Goal: Transaction & Acquisition: Purchase product/service

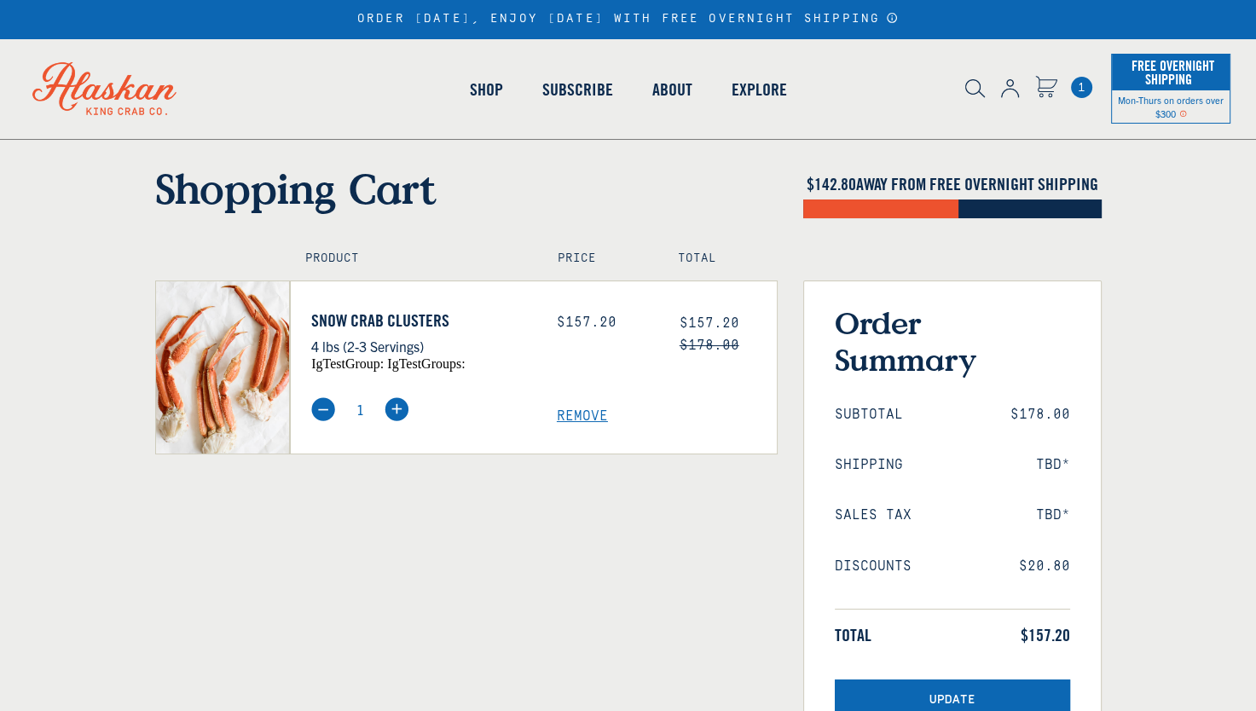
click at [396, 409] on img at bounding box center [397, 409] width 24 height 24
type input "2"
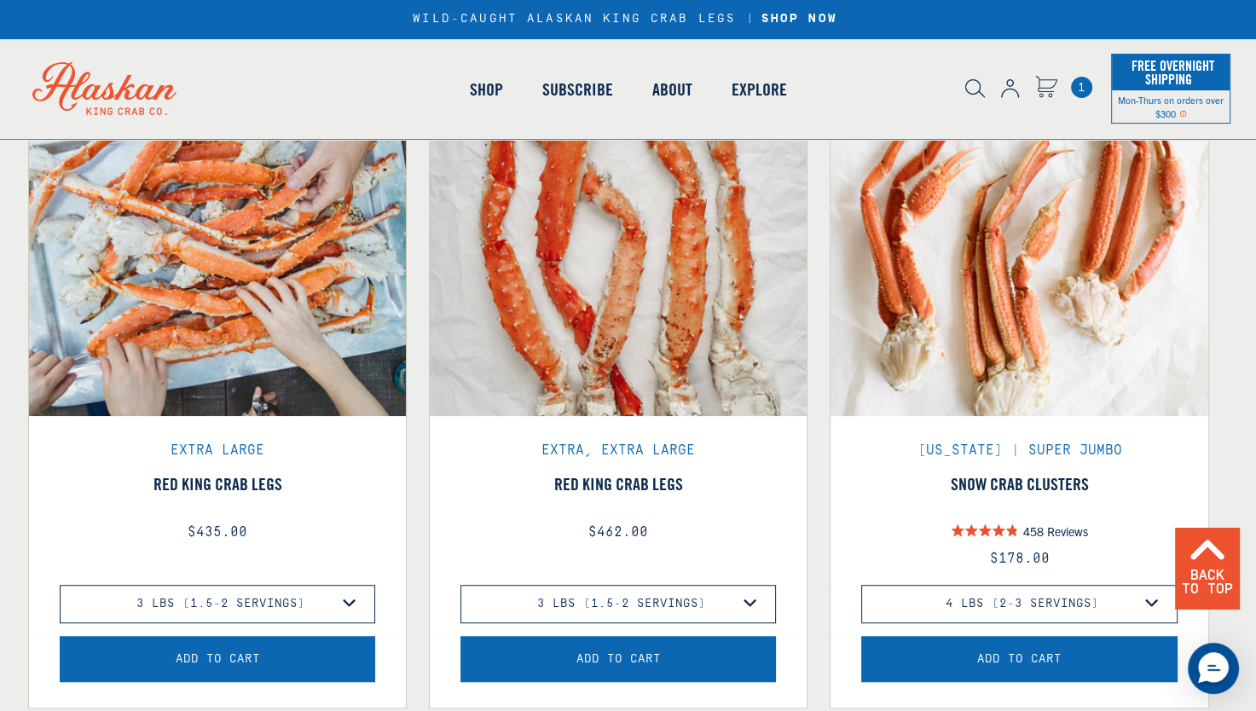
scroll to position [1035, 0]
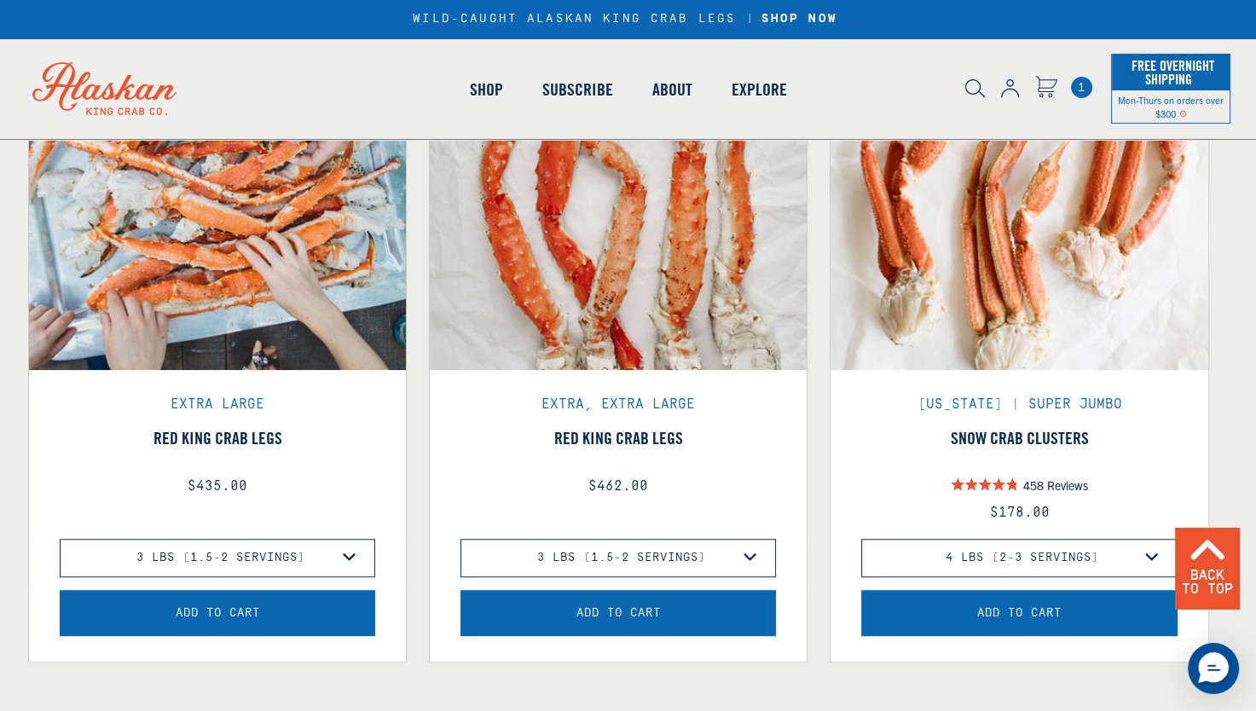
click at [748, 558] on select "3 lbs (1.5-2 Servings) 4 lbs (2-3.5 Servings) 6 lbs (3-5 Servings) 10 lbs (5-8 …" at bounding box center [618, 558] width 316 height 38
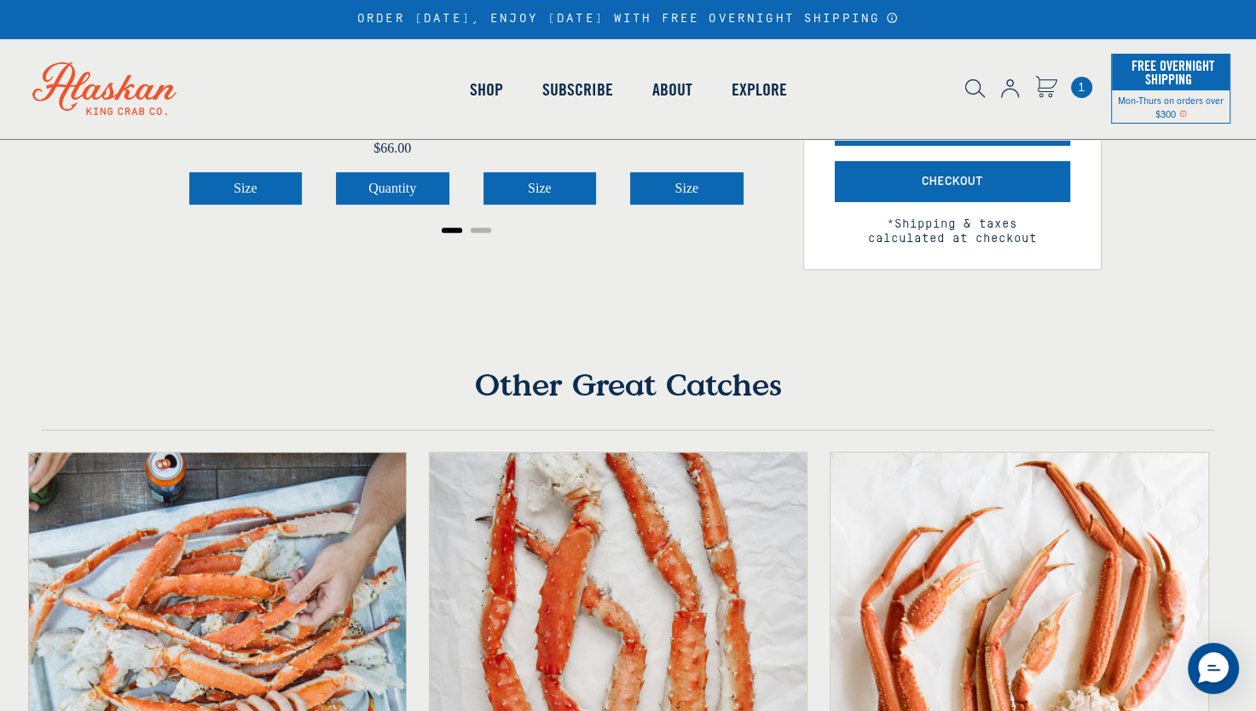
scroll to position [535, 0]
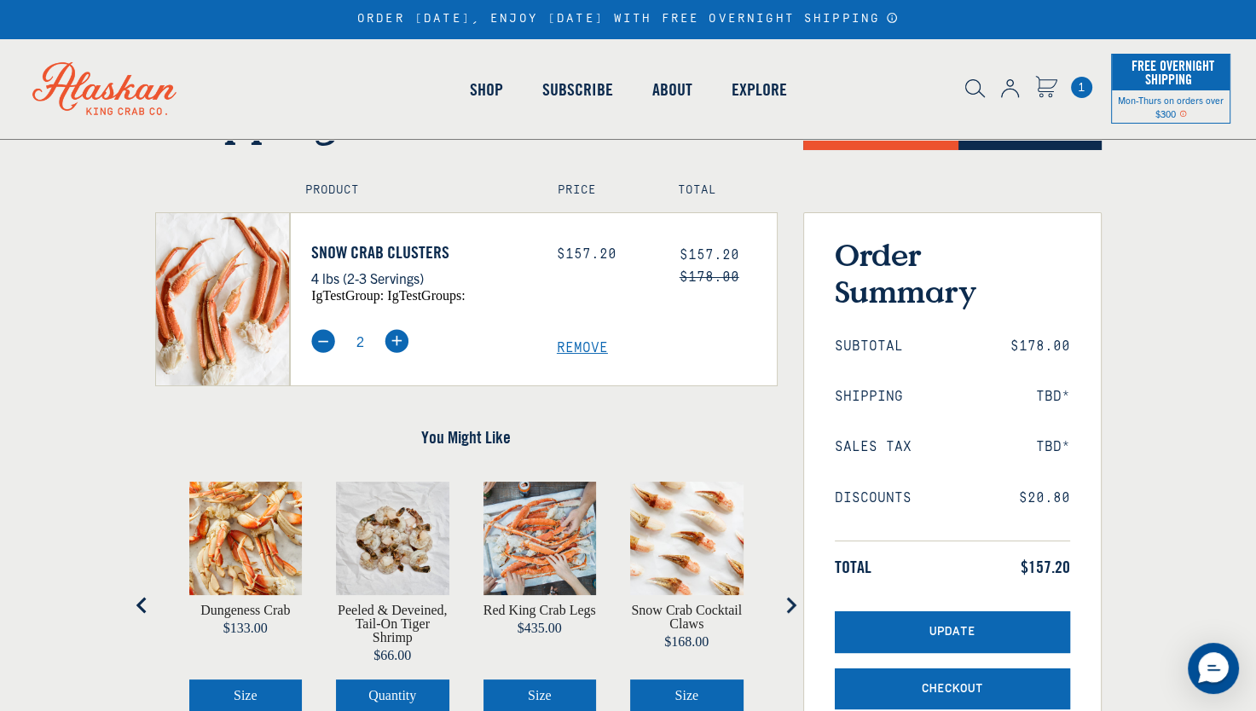
scroll to position [0, 0]
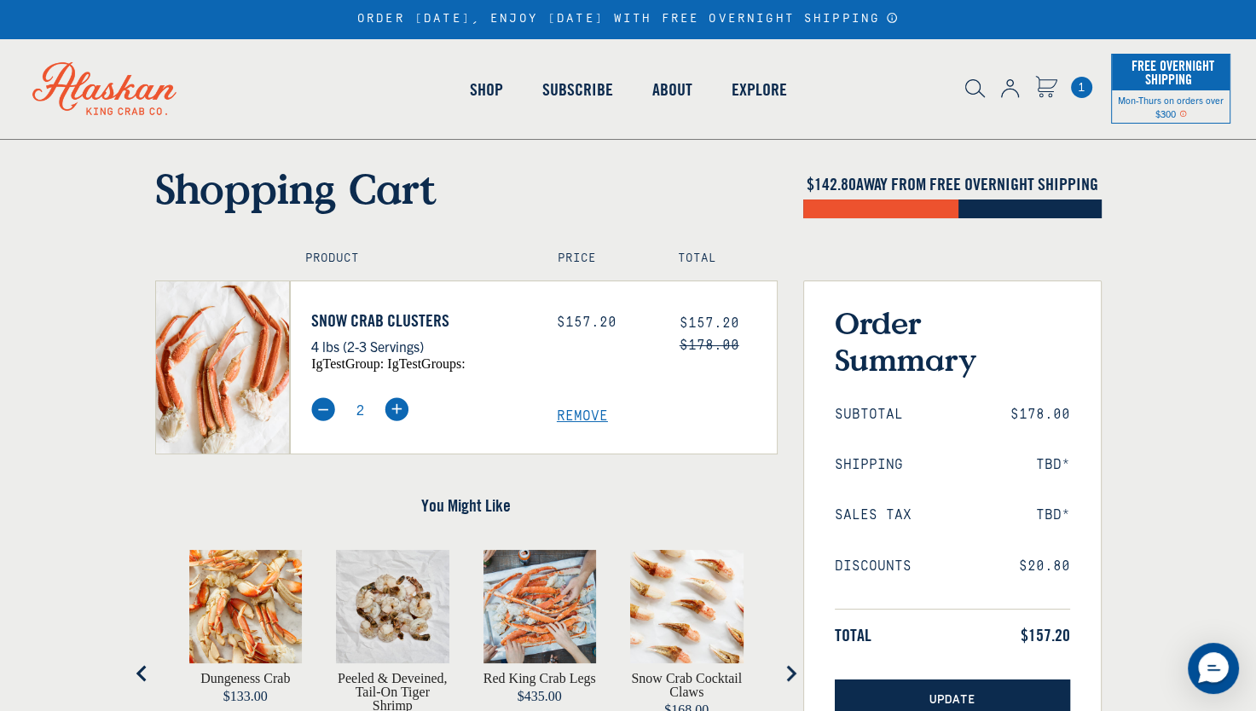
click at [1020, 698] on button "Update" at bounding box center [952, 701] width 235 height 42
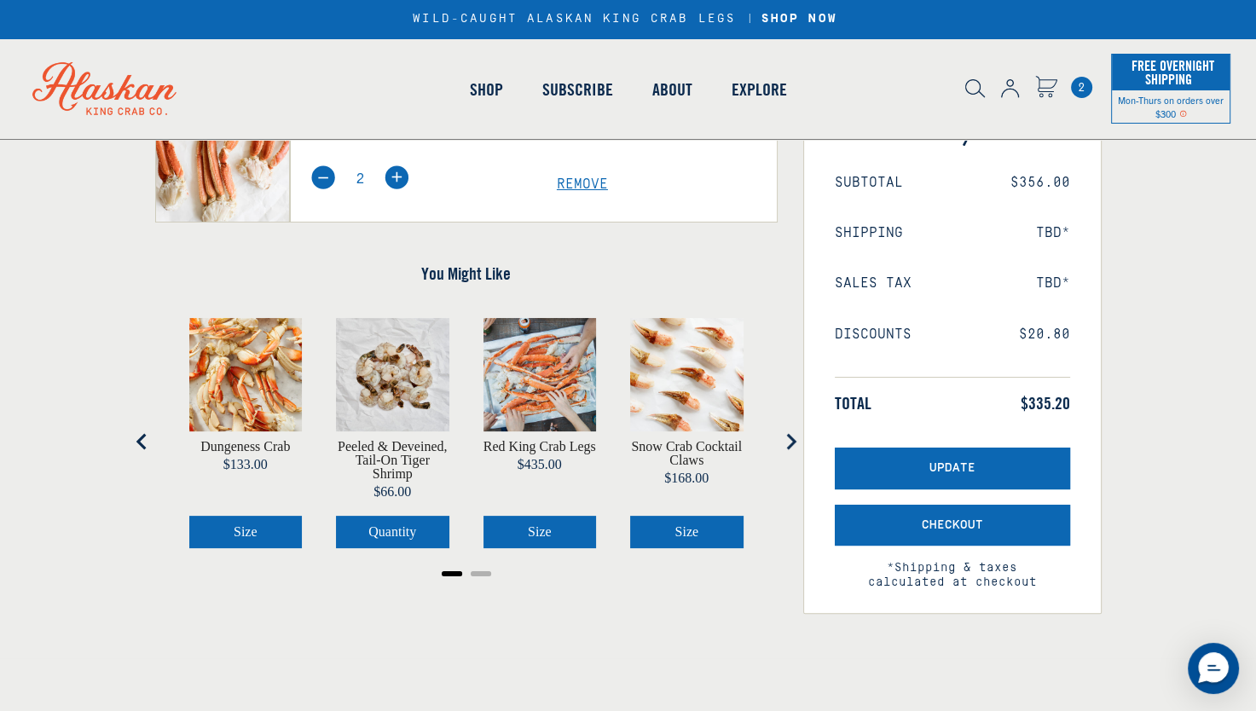
scroll to position [229, 0]
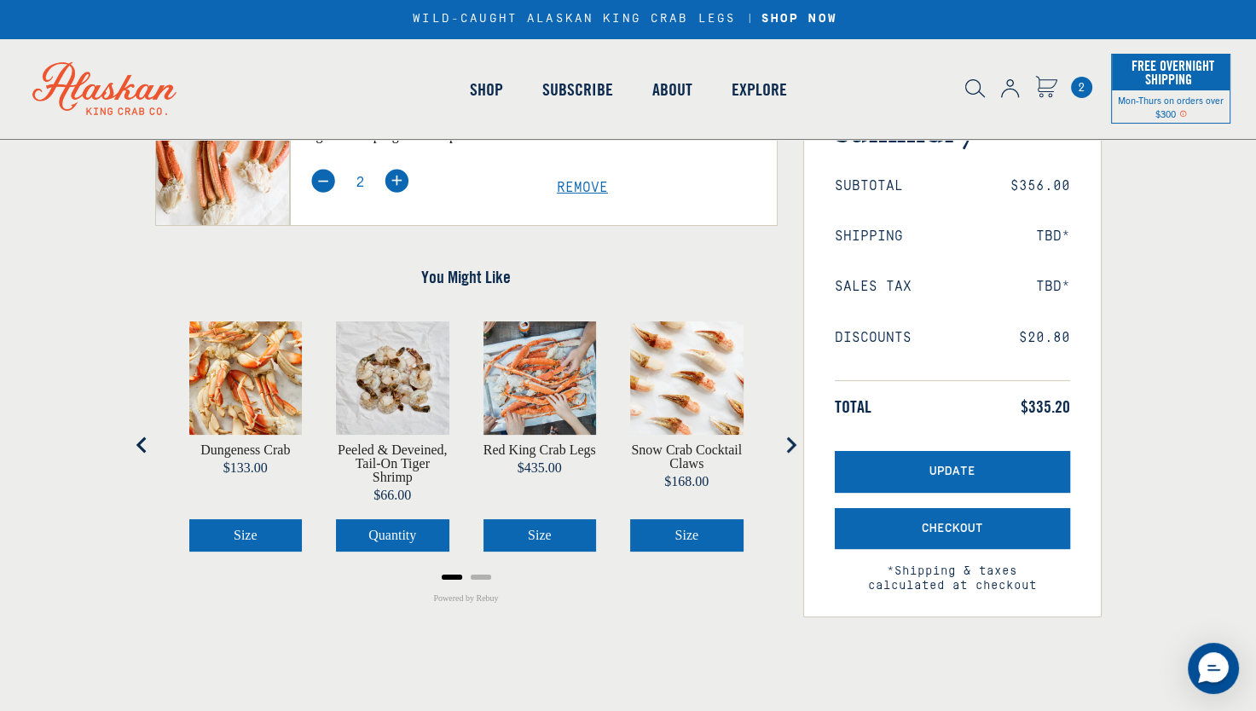
click at [790, 456] on button "Next slide" at bounding box center [790, 445] width 34 height 34
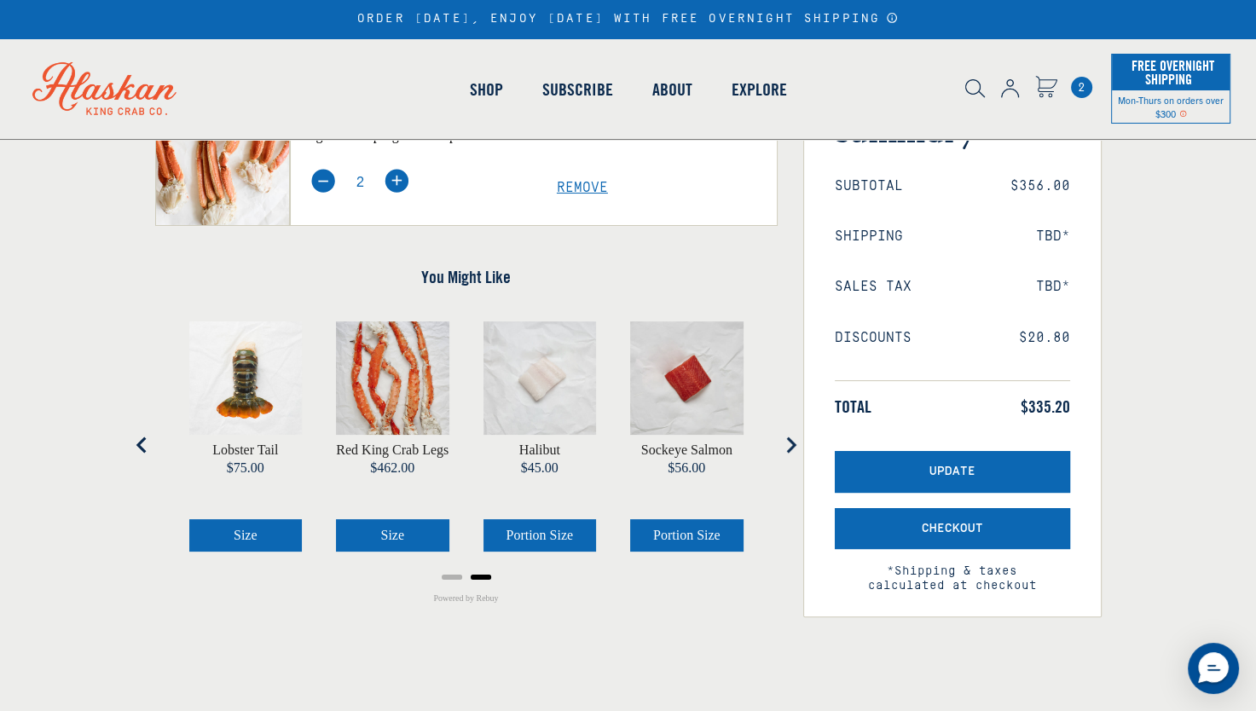
click at [785, 442] on icon "Go to first slide" at bounding box center [790, 445] width 17 height 17
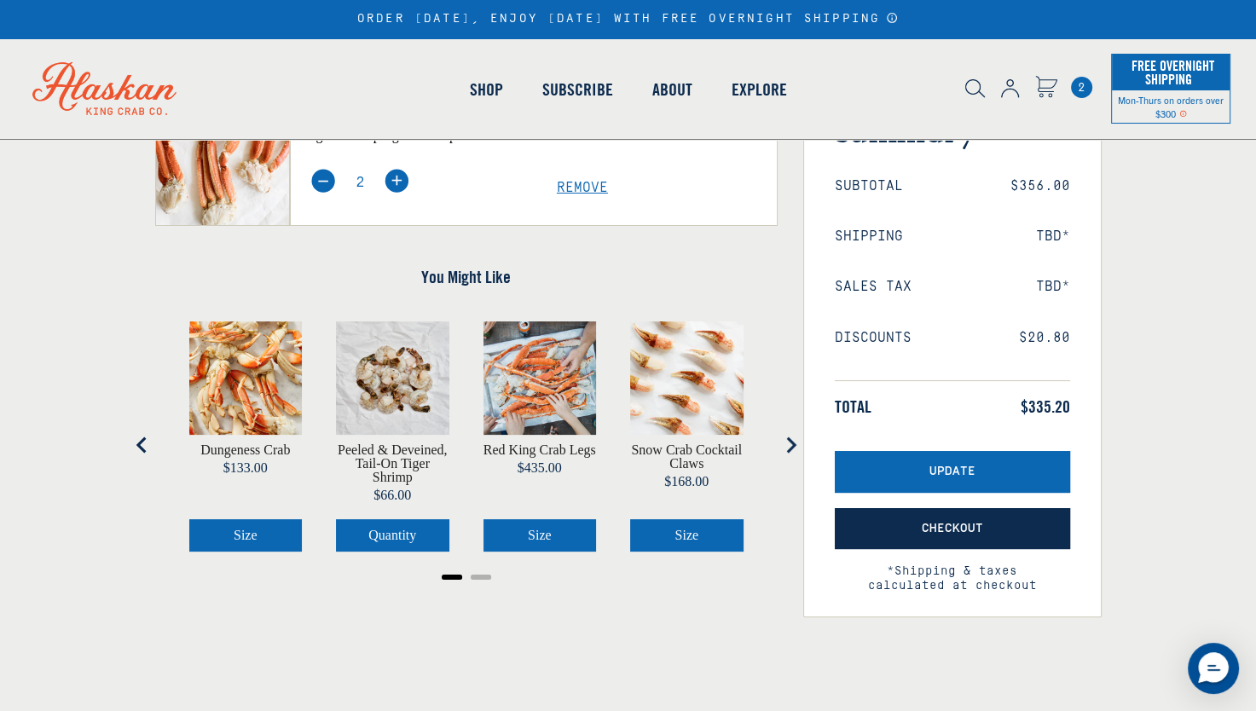
click at [910, 530] on button "Checkout" at bounding box center [952, 529] width 235 height 42
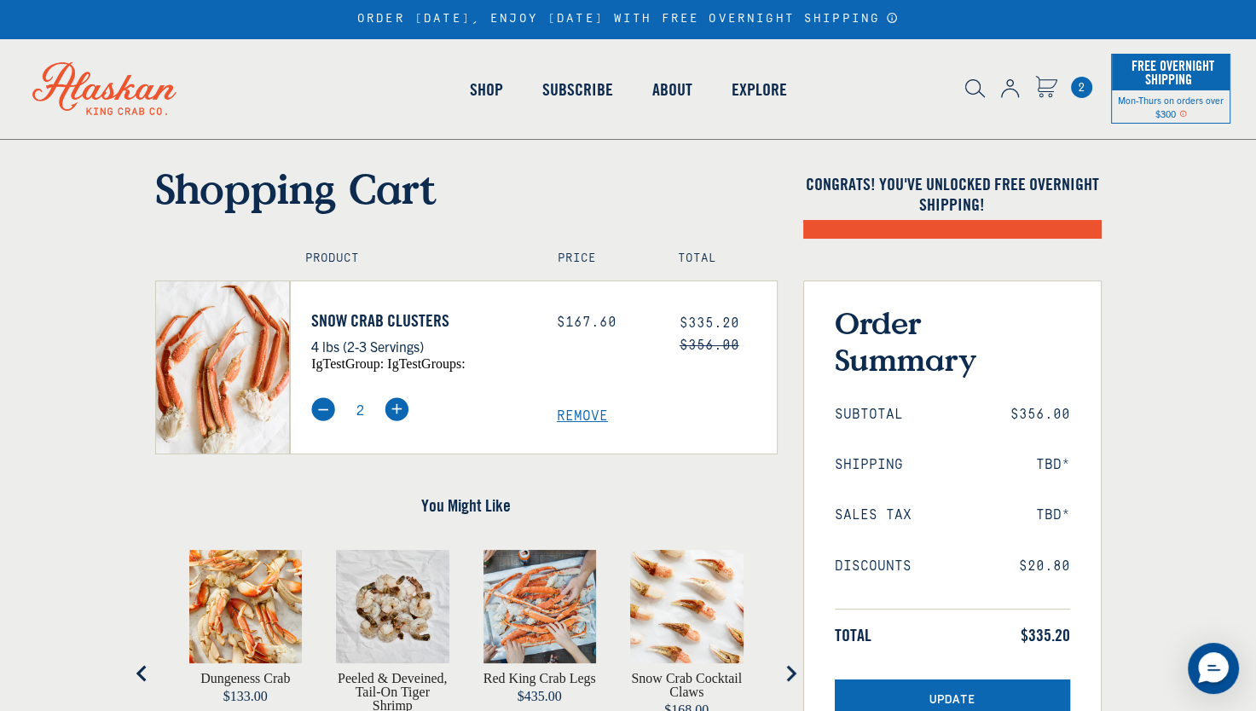
click at [1081, 90] on span "2" at bounding box center [1081, 87] width 21 height 21
click at [1040, 96] on circle "Cart" at bounding box center [1040, 95] width 3 height 3
